Goal: Download file/media

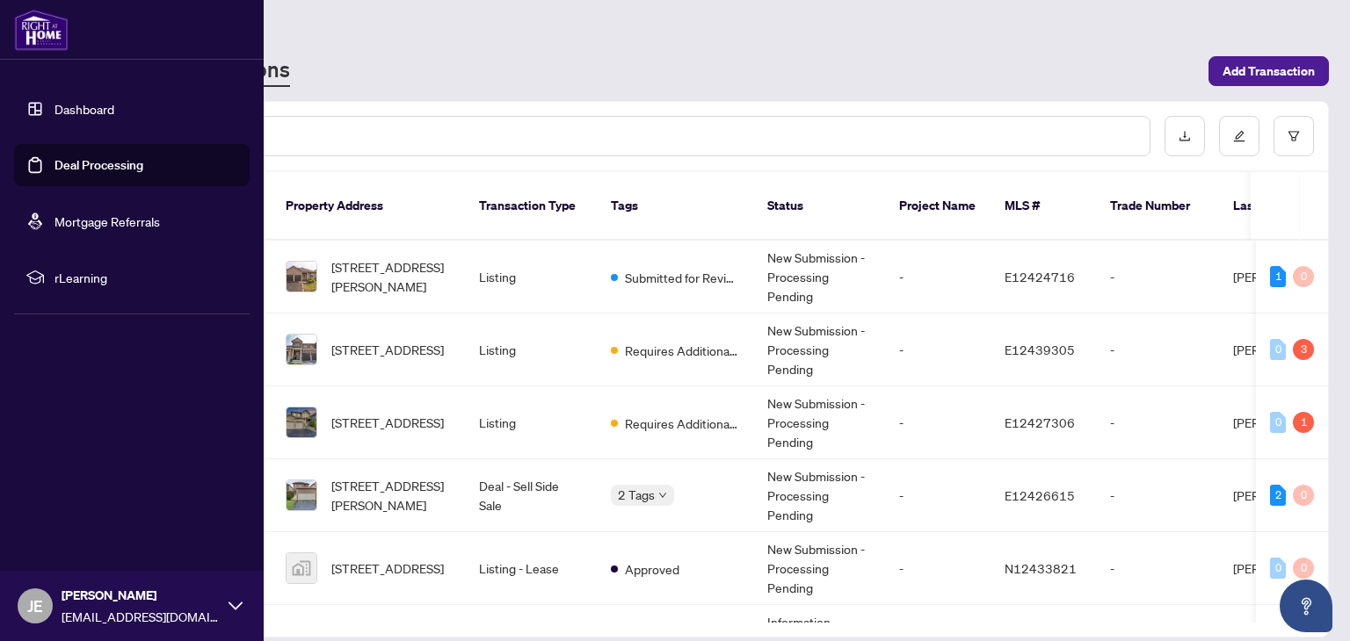
drag, startPoint x: 0, startPoint y: 0, endPoint x: 60, endPoint y: 112, distance: 126.6
click at [60, 112] on link "Dashboard" at bounding box center [84, 109] width 60 height 16
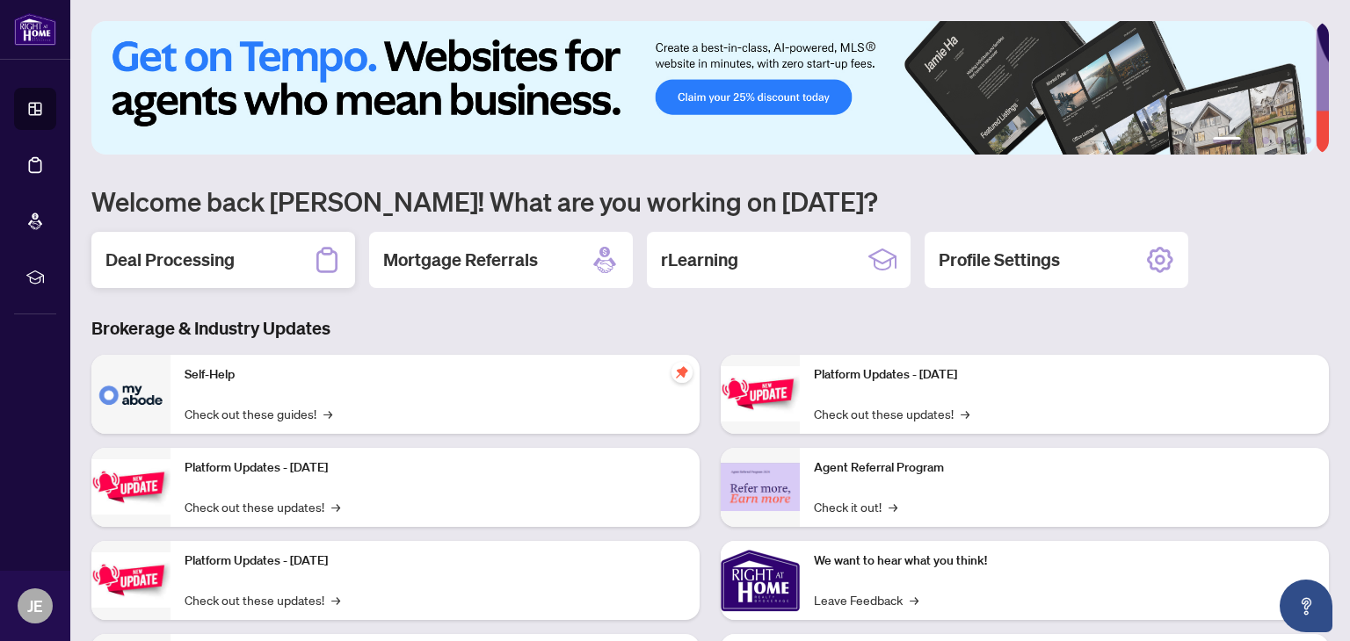
click at [234, 260] on div "Deal Processing" at bounding box center [223, 260] width 264 height 56
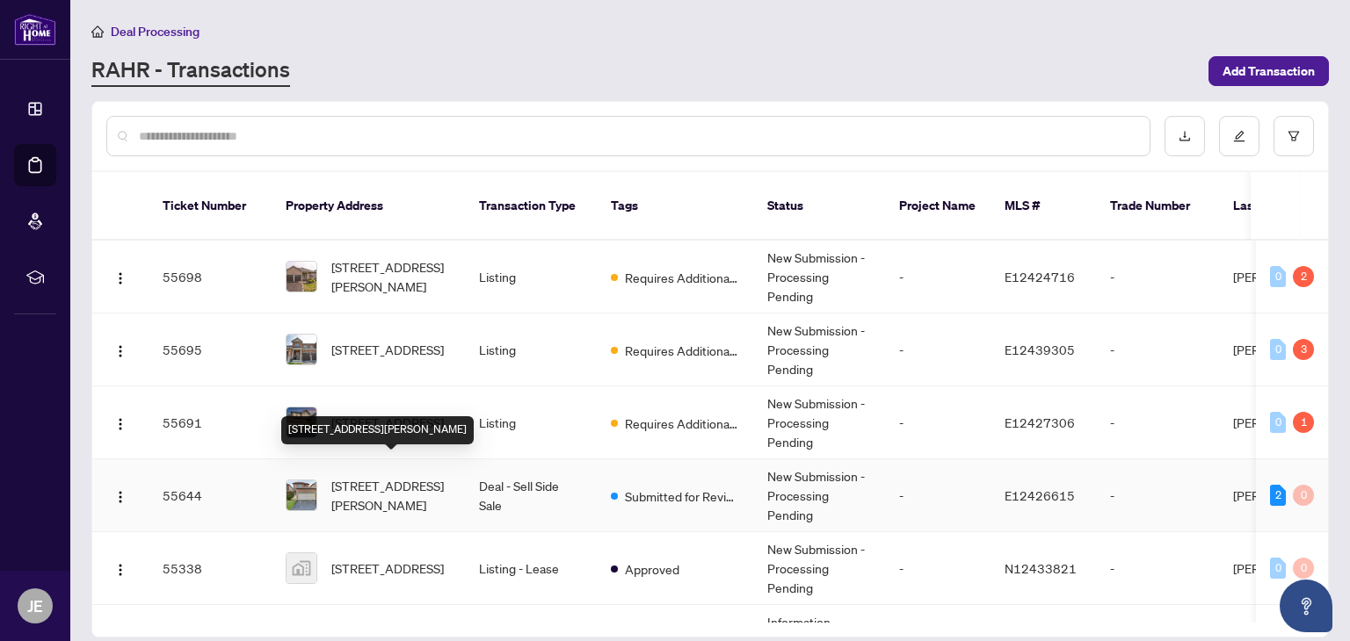
click at [428, 478] on span "[STREET_ADDRESS][PERSON_NAME]" at bounding box center [391, 495] width 120 height 39
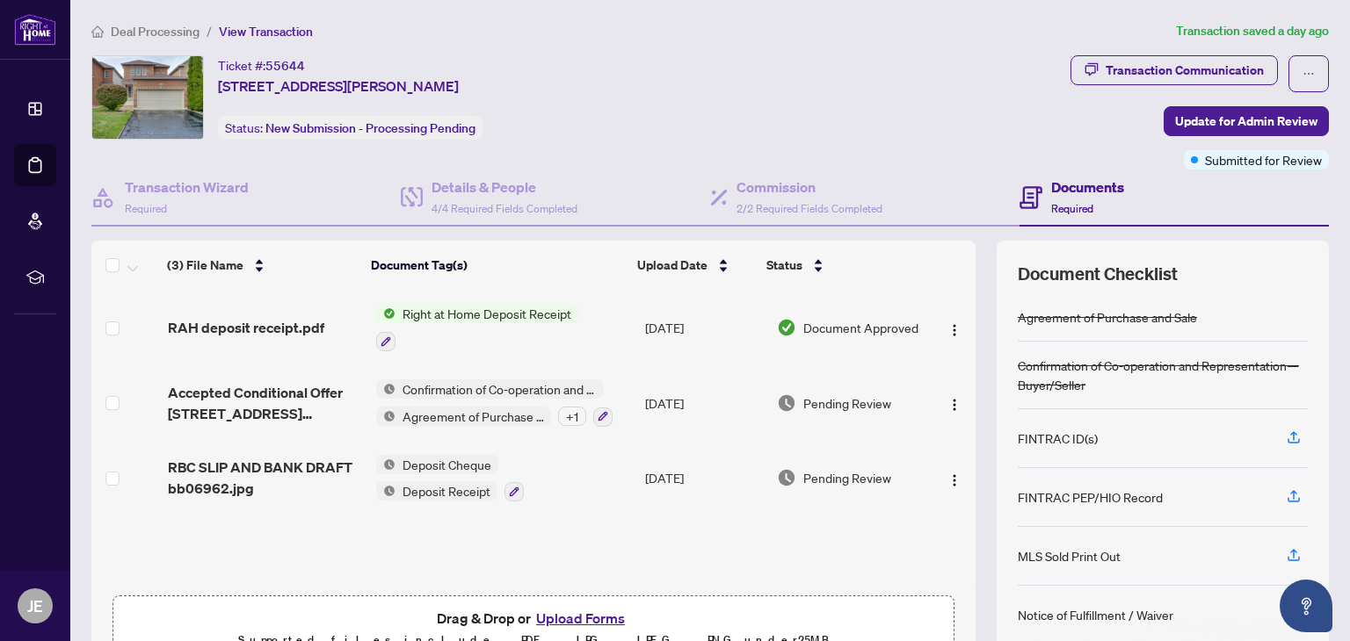
click at [396, 313] on span "Right at Home Deposit Receipt" at bounding box center [486, 313] width 183 height 19
click at [295, 327] on span "RAH deposit receipt.pdf" at bounding box center [246, 327] width 156 height 21
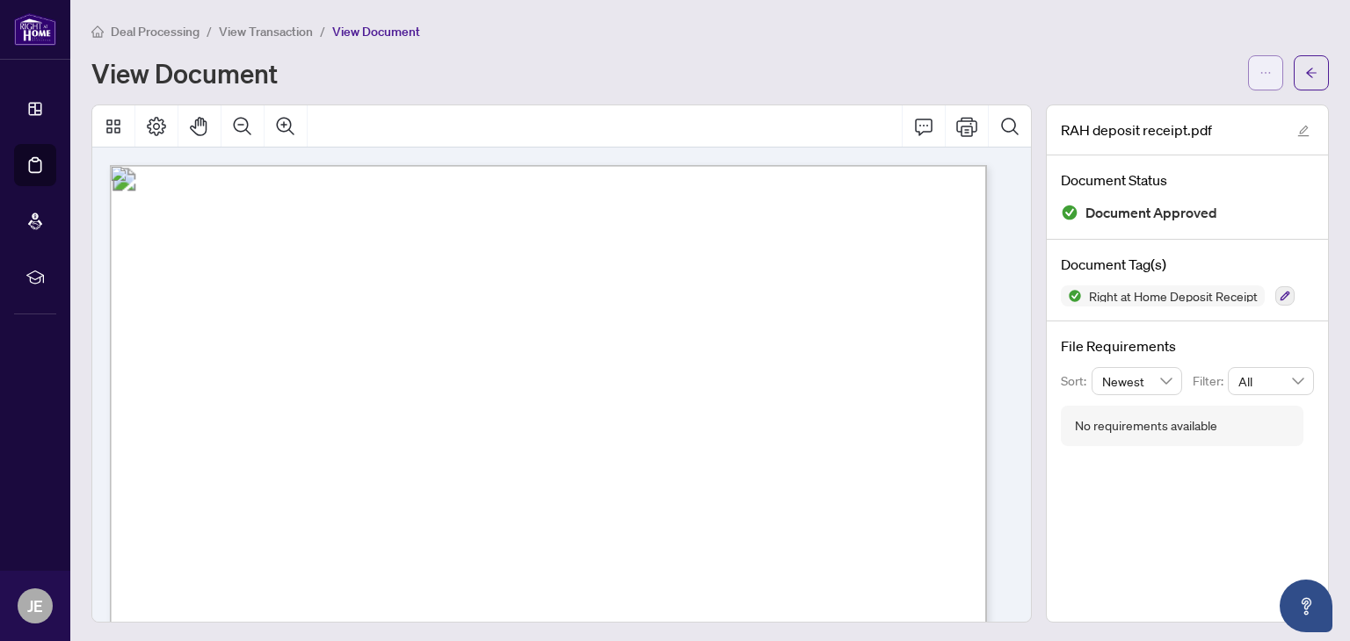
click at [1259, 80] on span "button" at bounding box center [1265, 73] width 12 height 28
click at [1222, 112] on span "Download" at bounding box center [1189, 111] width 134 height 19
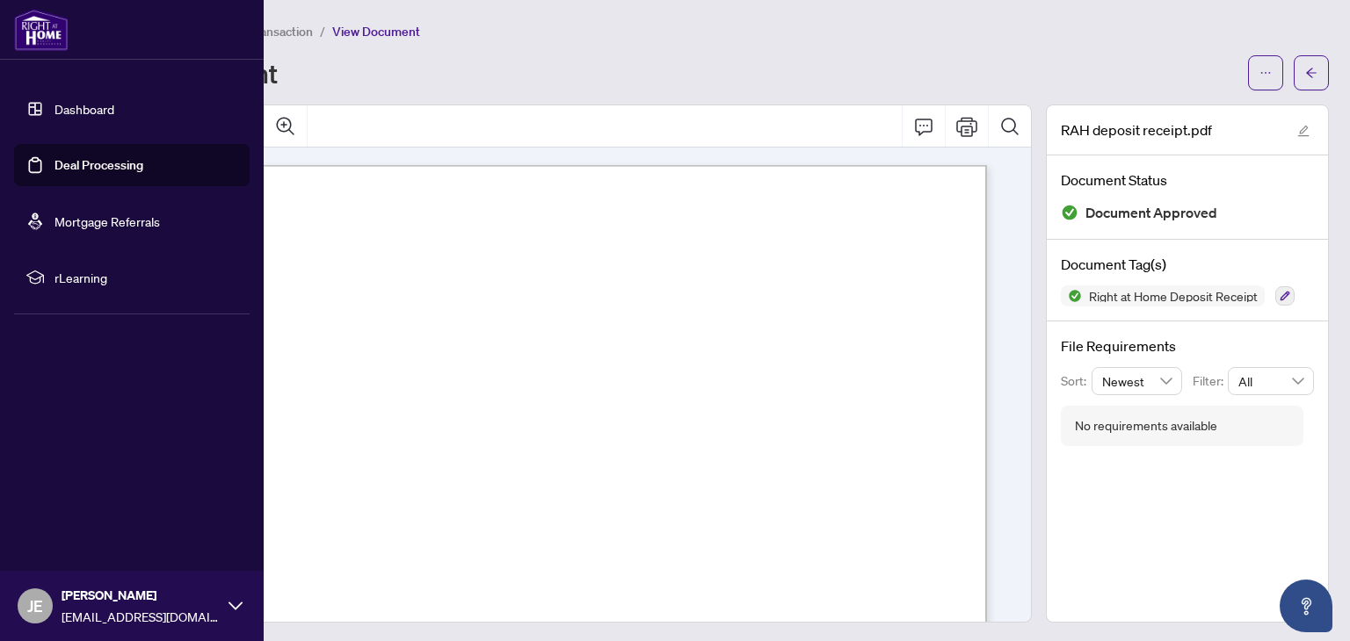
click at [88, 106] on link "Dashboard" at bounding box center [84, 109] width 60 height 16
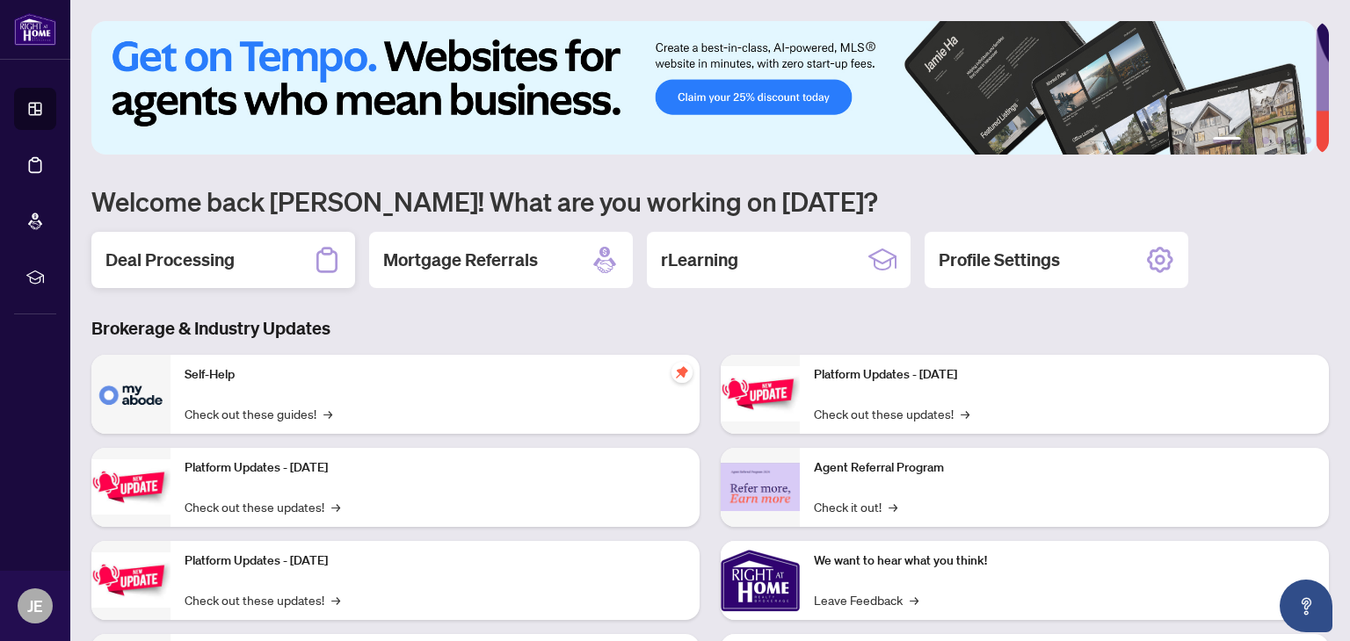
click at [278, 258] on div "Deal Processing" at bounding box center [223, 260] width 264 height 56
